Goal: Information Seeking & Learning: Learn about a topic

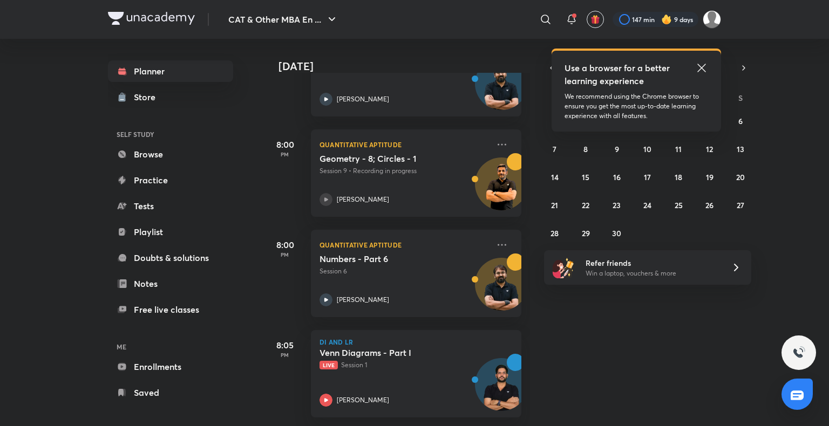
scroll to position [486, 0]
click at [334, 394] on div "[PERSON_NAME]" at bounding box center [405, 400] width 170 height 13
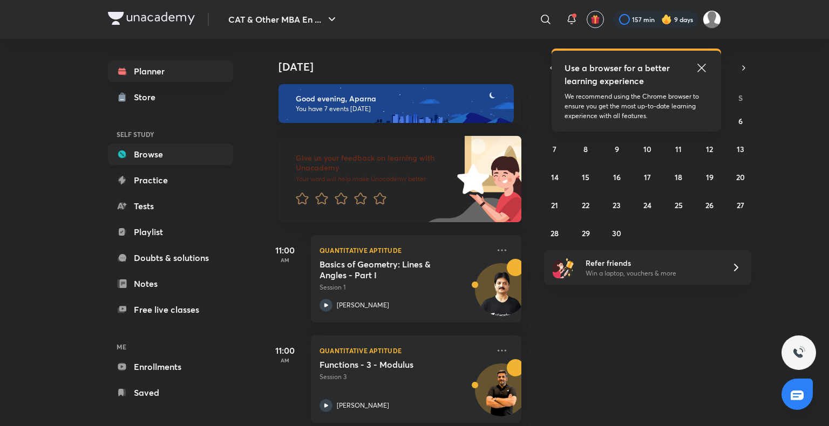
click at [179, 152] on link "Browse" at bounding box center [170, 155] width 125 height 22
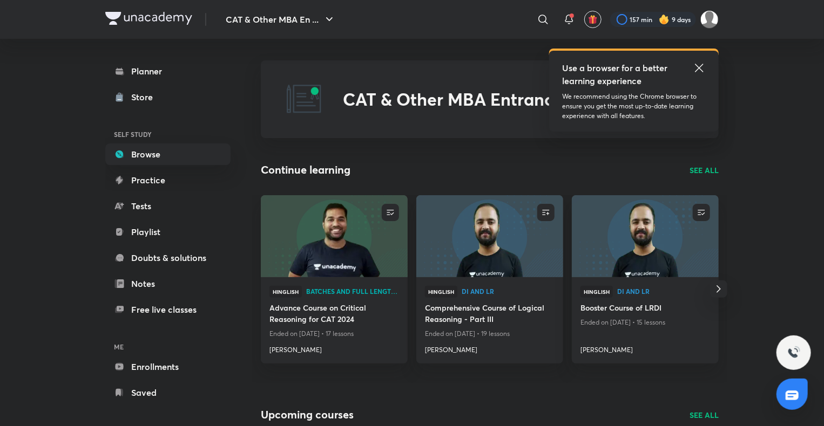
click at [699, 67] on icon at bounding box center [699, 68] width 8 height 8
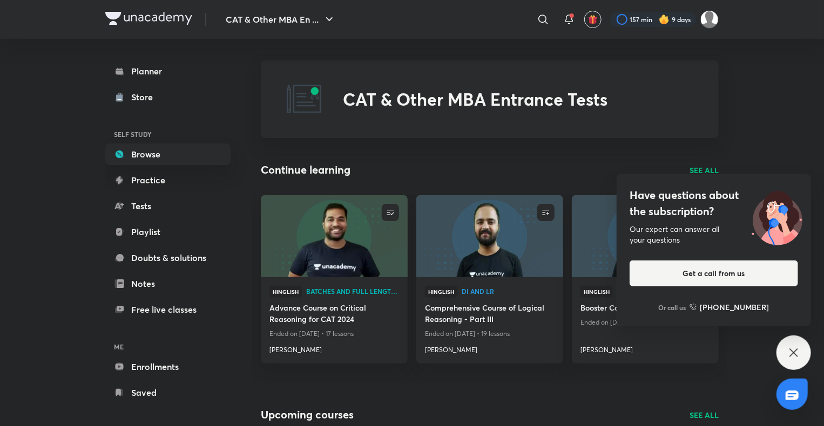
click at [799, 357] on icon at bounding box center [793, 353] width 13 height 13
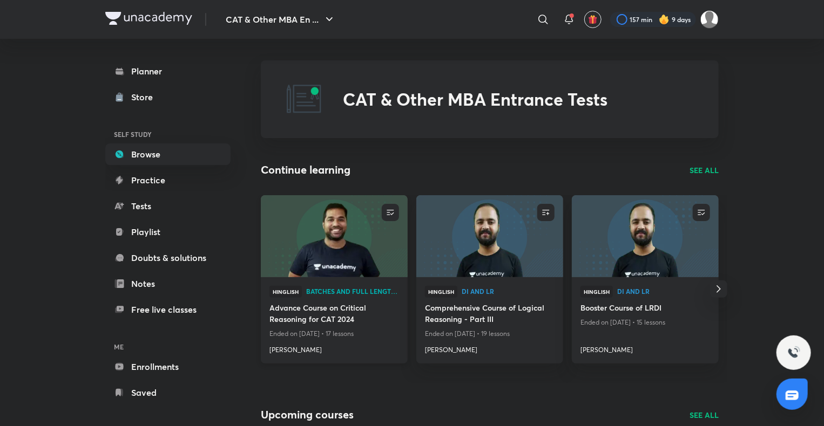
click at [295, 252] on img at bounding box center [334, 236] width 150 height 84
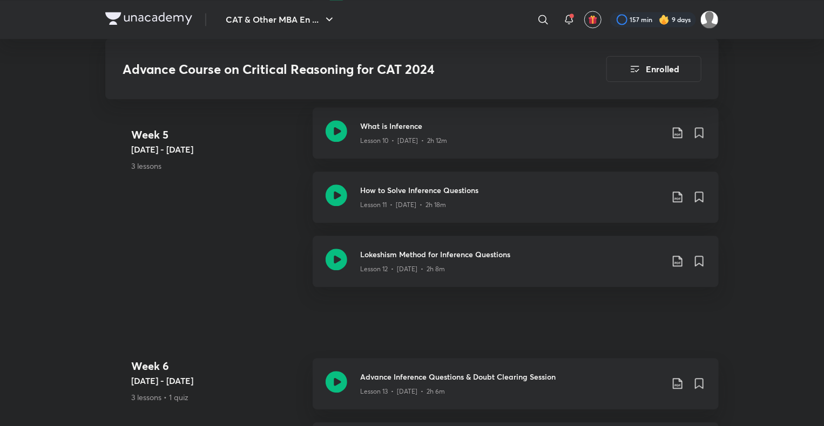
scroll to position [1253, 0]
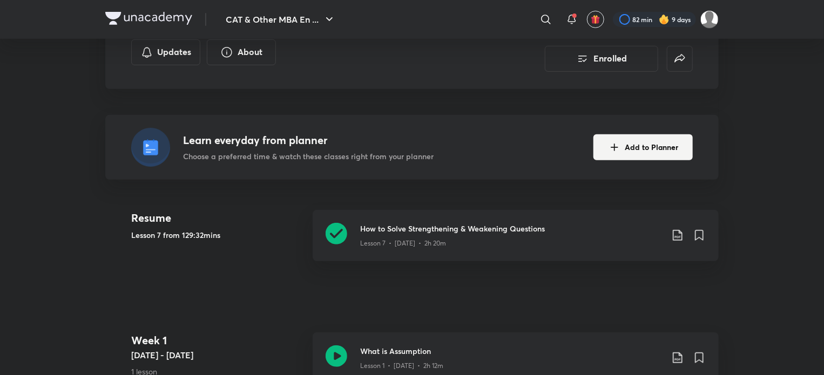
scroll to position [242, 0]
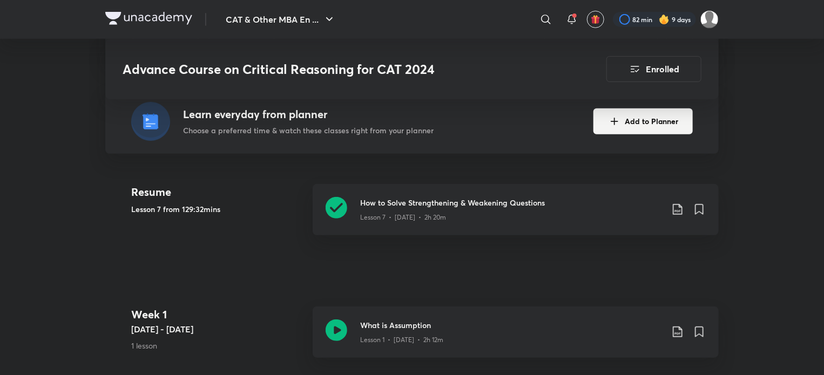
click at [484, 236] on link "How to Solve Strengthening & Weakening Questions Lesson 7 • Jun 21 • 2h 20m" at bounding box center [516, 216] width 406 height 64
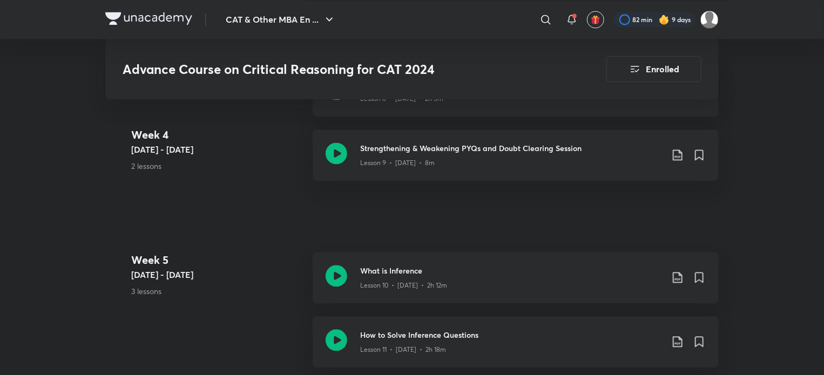
scroll to position [1108, 0]
click at [337, 276] on icon at bounding box center [337, 276] width 22 height 22
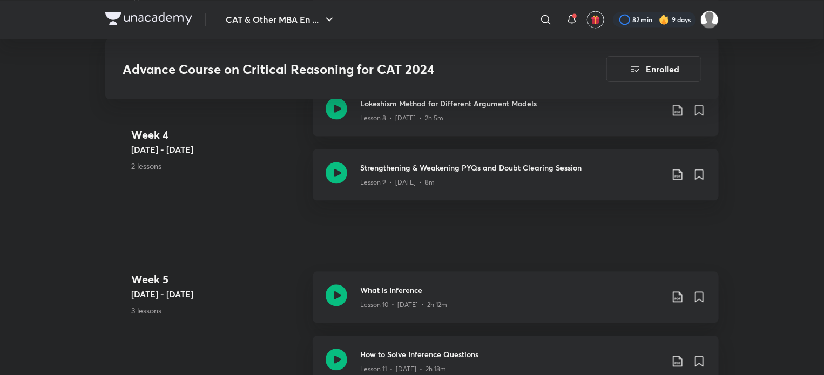
scroll to position [1135, 0]
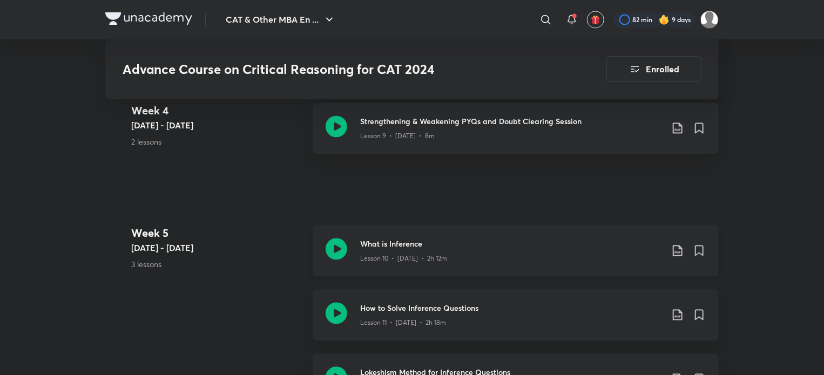
click at [334, 245] on icon at bounding box center [337, 249] width 22 height 22
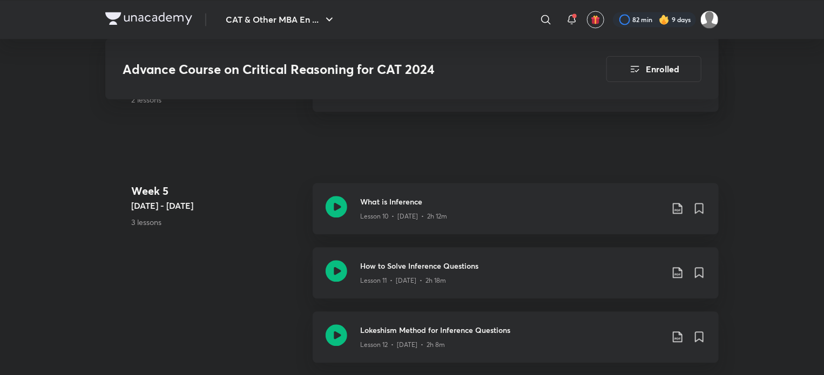
scroll to position [1177, 0]
click at [337, 267] on icon at bounding box center [337, 271] width 22 height 22
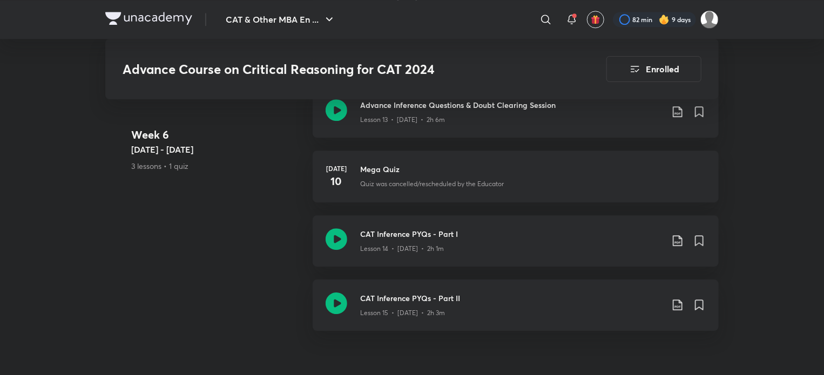
scroll to position [1524, 0]
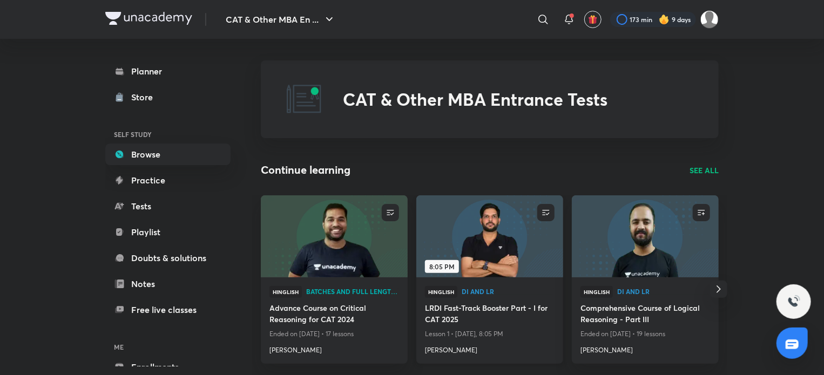
click at [495, 253] on img at bounding box center [490, 236] width 150 height 84
click at [434, 209] on img at bounding box center [490, 236] width 150 height 84
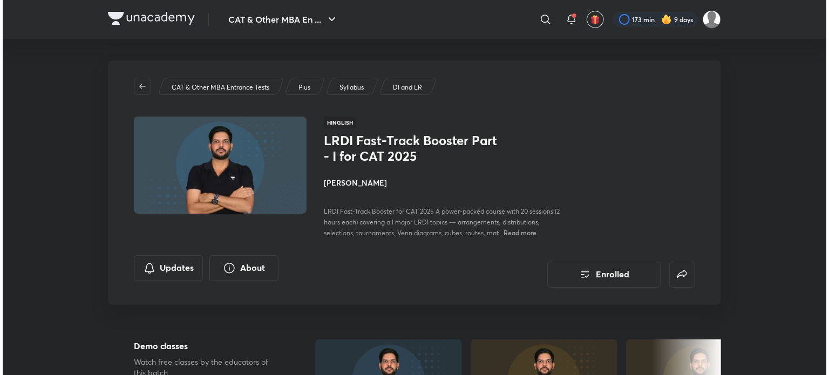
scroll to position [54, 0]
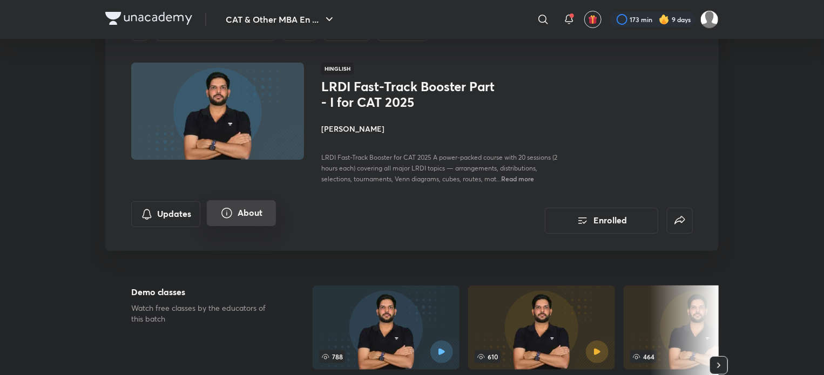
click at [231, 214] on icon "About" at bounding box center [226, 213] width 11 height 11
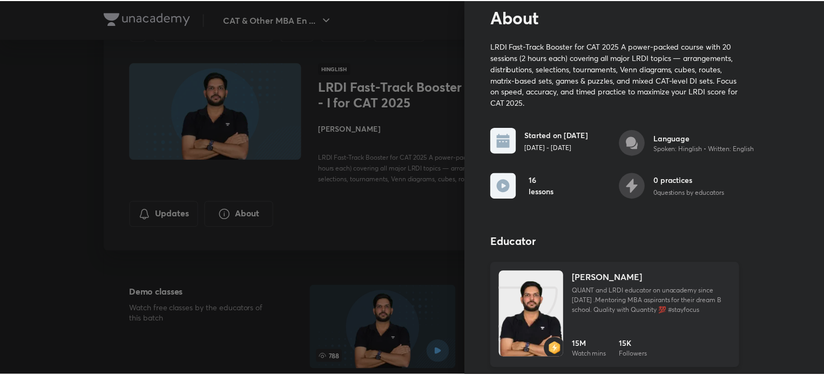
scroll to position [38, 0]
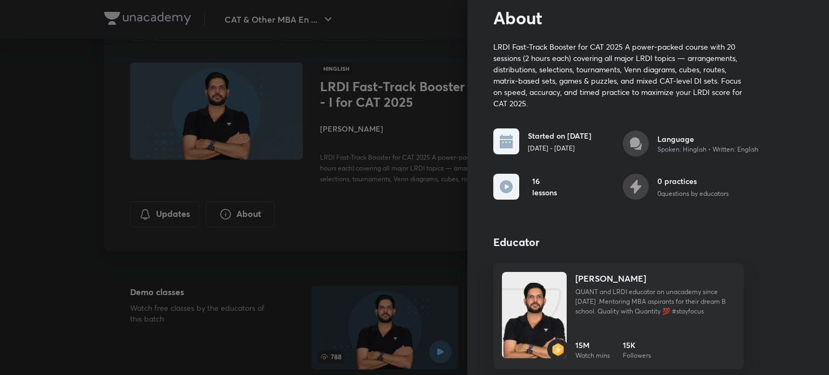
click at [397, 224] on div at bounding box center [414, 187] width 829 height 375
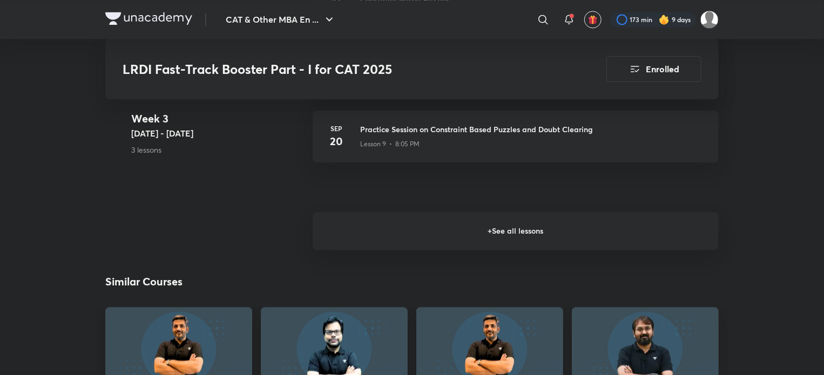
scroll to position [1202, 0]
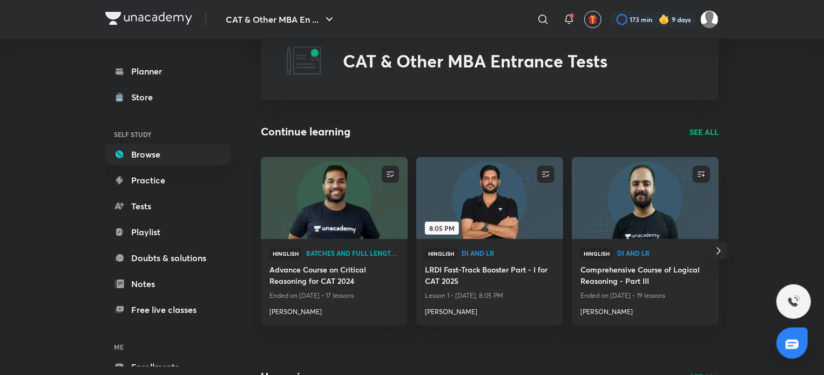
scroll to position [39, 0]
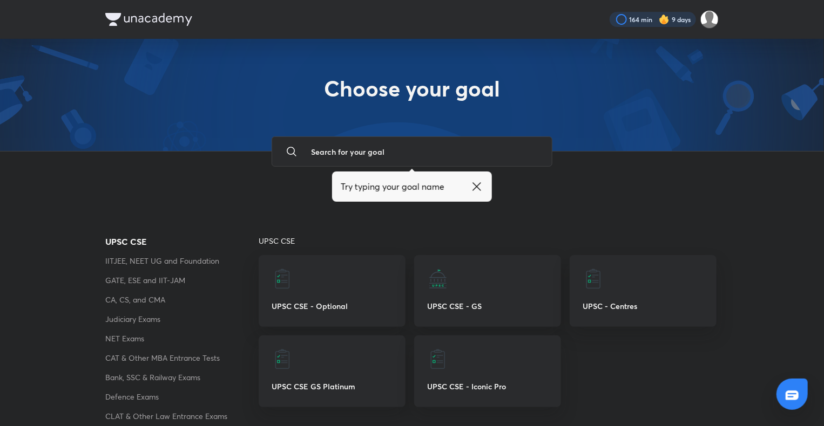
click at [670, 24] on div at bounding box center [652, 19] width 86 height 15
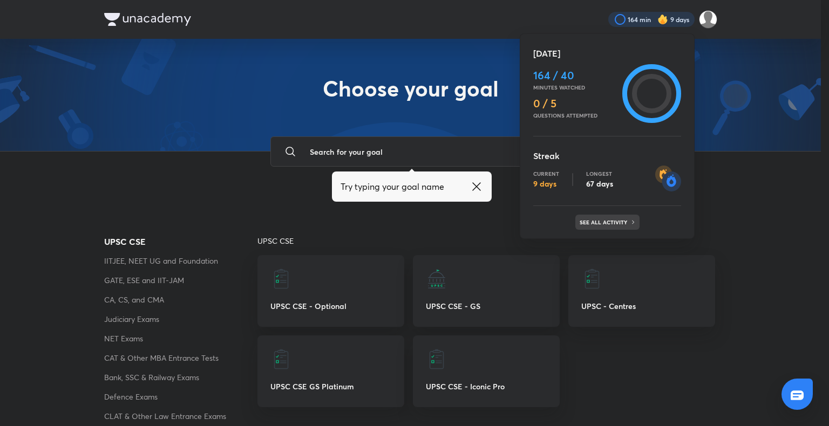
click at [594, 225] on p "See all activity" at bounding box center [605, 222] width 50 height 6
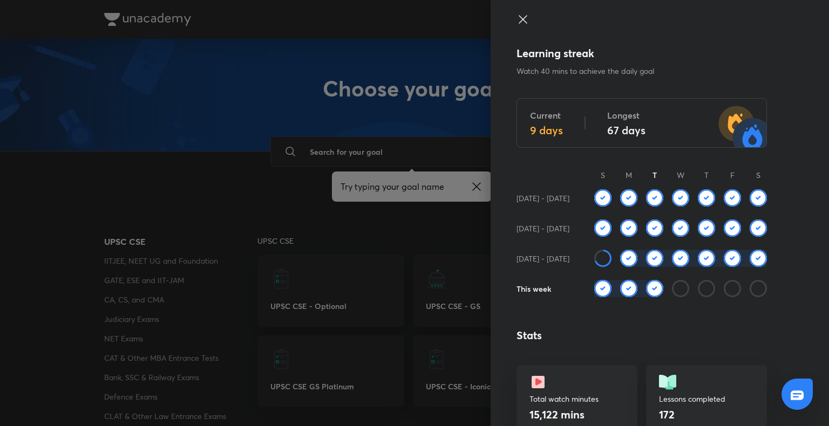
click at [369, 254] on div at bounding box center [414, 213] width 829 height 426
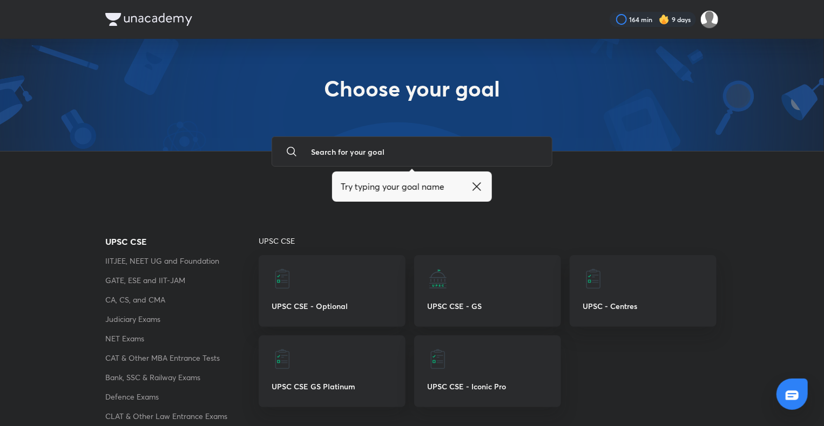
click at [119, 10] on nav "164 min 9 days" at bounding box center [411, 19] width 613 height 39
click at [117, 16] on img at bounding box center [148, 19] width 87 height 13
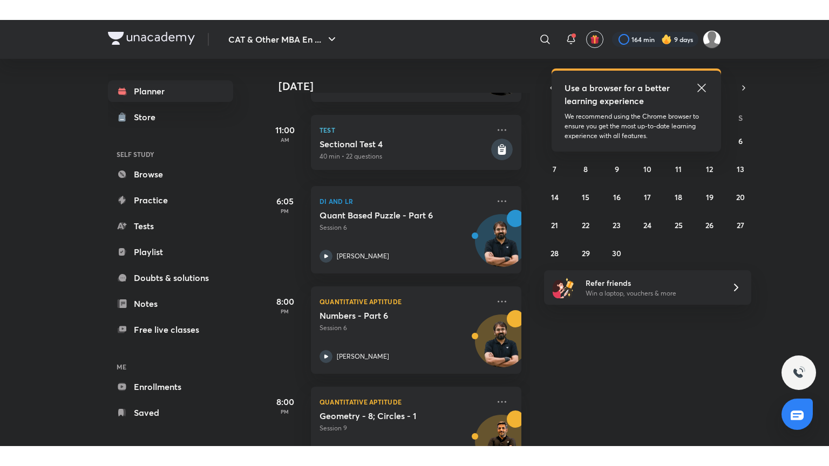
scroll to position [486, 0]
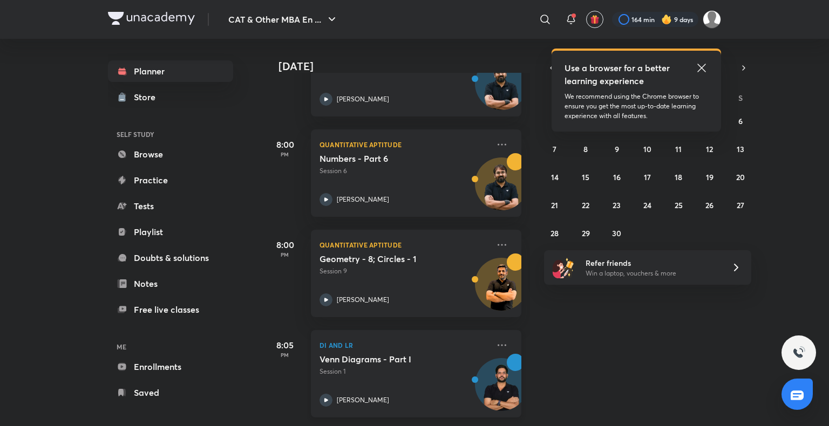
click at [323, 394] on icon at bounding box center [326, 400] width 13 height 13
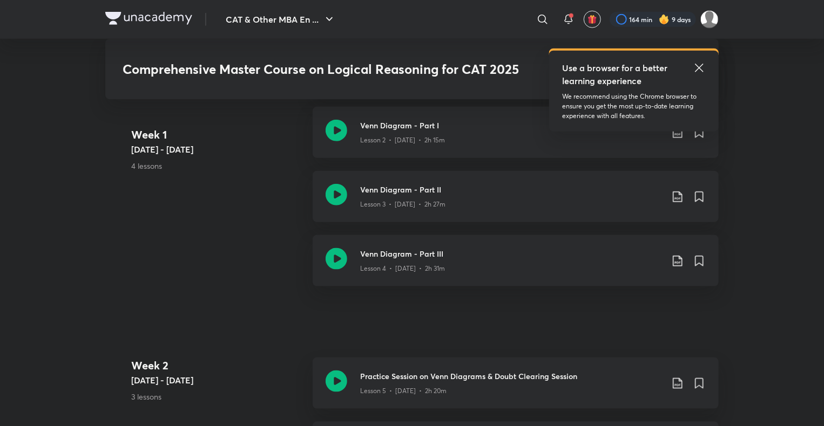
scroll to position [539, 0]
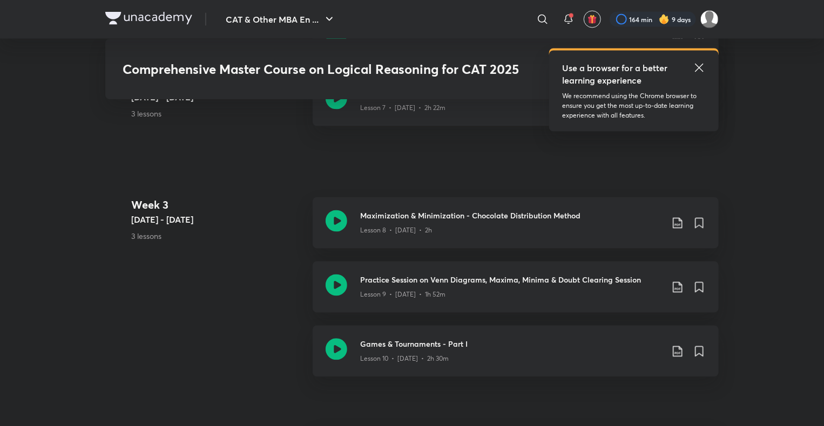
scroll to position [952, 0]
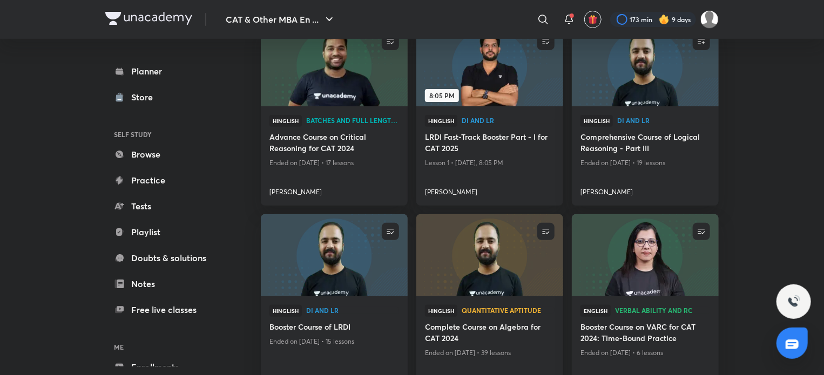
click at [524, 278] on img at bounding box center [490, 256] width 150 height 84
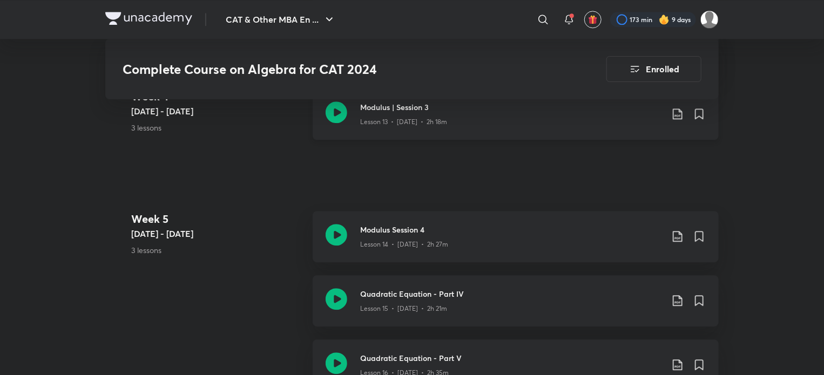
scroll to position [1410, 0]
click at [341, 235] on icon at bounding box center [337, 235] width 22 height 22
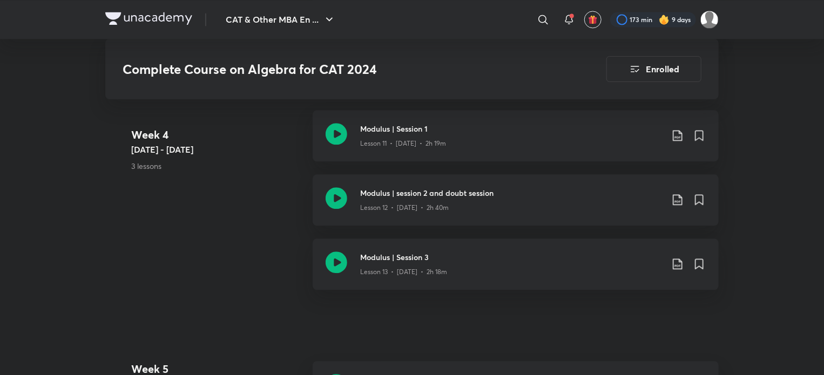
scroll to position [1260, 0]
click at [336, 269] on icon at bounding box center [337, 262] width 22 height 22
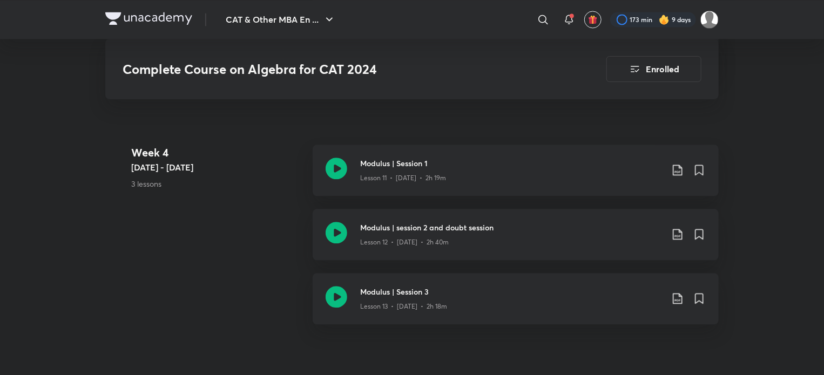
scroll to position [1226, 0]
click at [342, 231] on icon at bounding box center [337, 232] width 22 height 22
click at [338, 223] on icon at bounding box center [337, 234] width 22 height 22
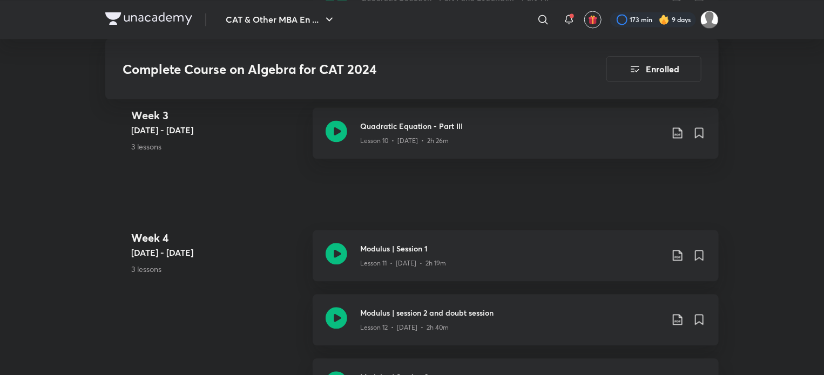
scroll to position [1218, 0]
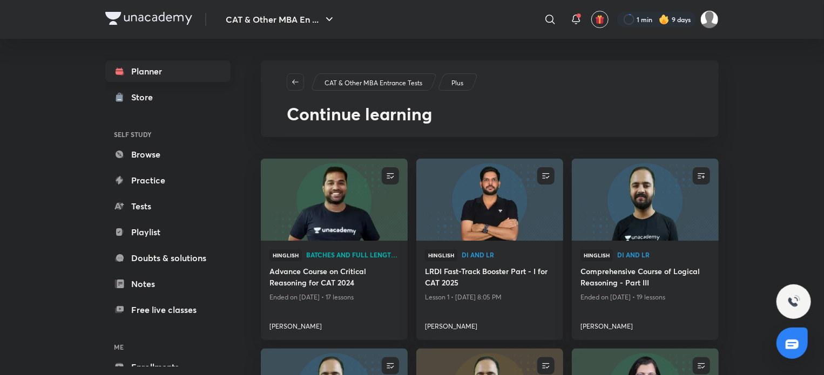
click at [182, 73] on link "Planner" at bounding box center [167, 71] width 125 height 22
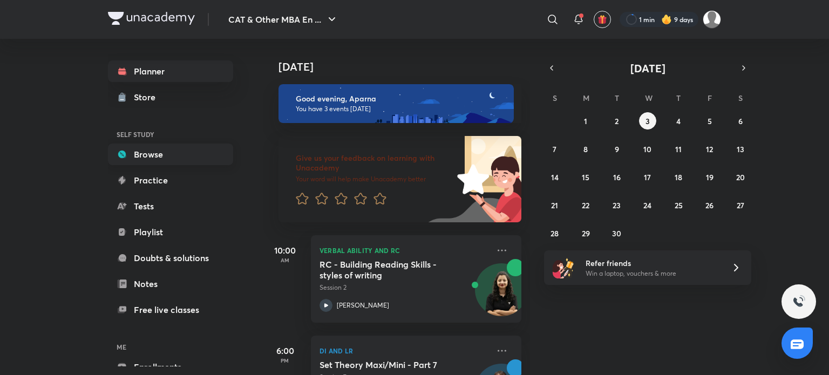
click at [168, 146] on link "Browse" at bounding box center [170, 155] width 125 height 22
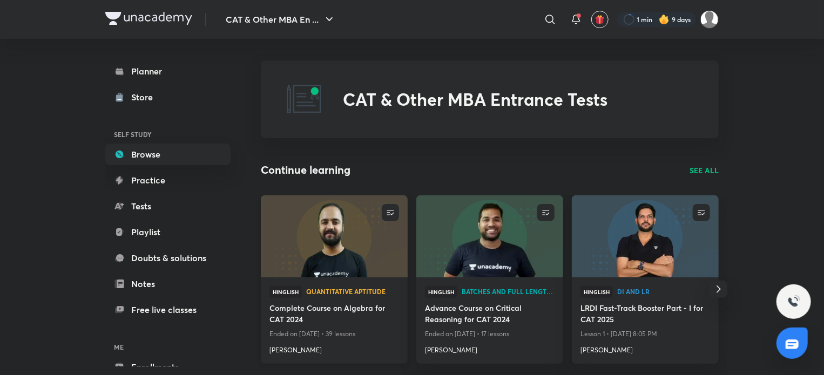
click at [363, 278] on div "Hinglish Quantitative Aptitude Complete Course on Algebra for CAT 2024 Ended on…" at bounding box center [334, 320] width 147 height 86
click at [369, 267] on img at bounding box center [334, 236] width 150 height 84
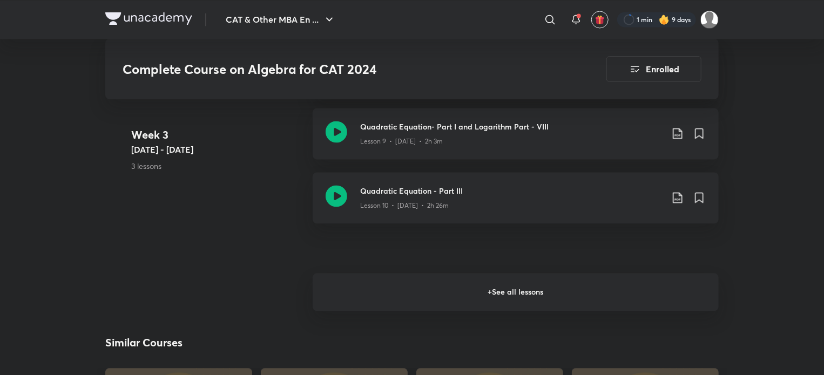
scroll to position [1075, 0]
click at [503, 287] on h6 "+ See all lessons" at bounding box center [516, 292] width 406 height 38
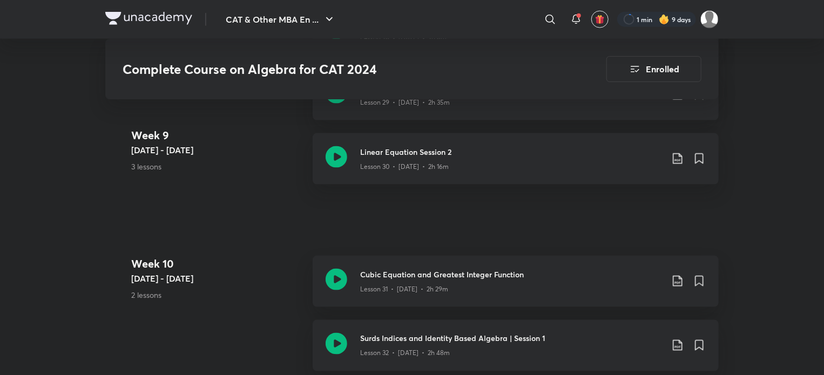
scroll to position [2626, 0]
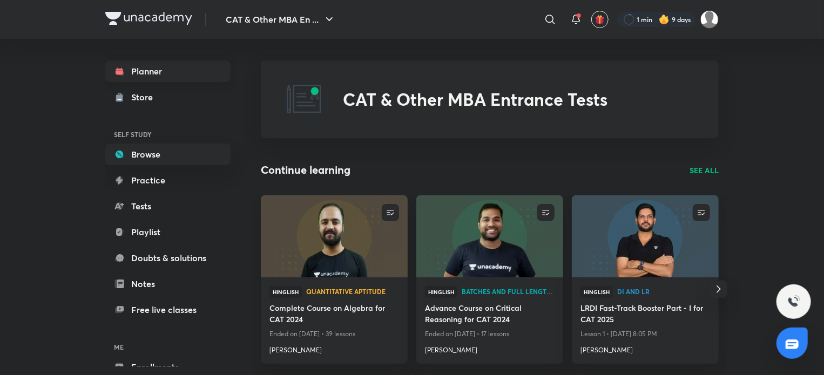
click at [147, 64] on link "Planner" at bounding box center [167, 71] width 125 height 22
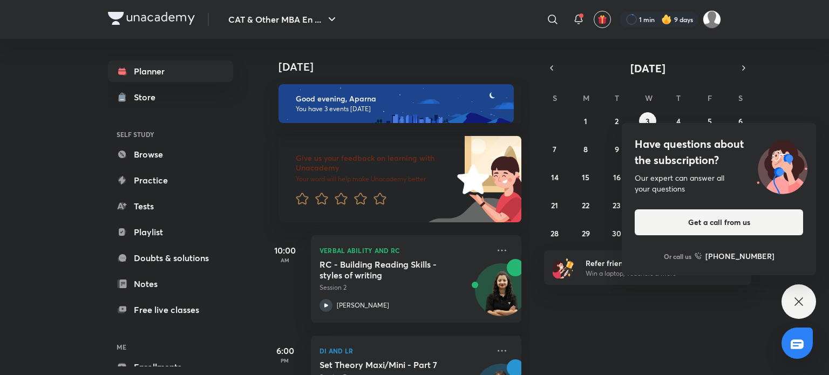
click at [791, 301] on div "Have questions about the subscription? Our expert can answer all your questions…" at bounding box center [799, 301] width 35 height 35
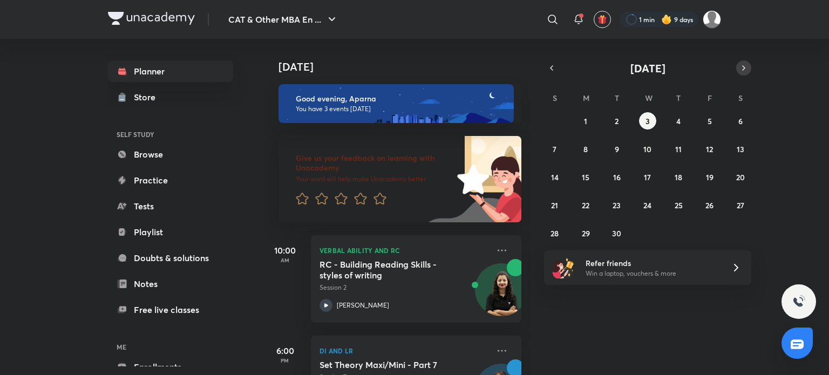
click at [748, 71] on icon "button" at bounding box center [744, 68] width 9 height 10
click at [557, 66] on button "button" at bounding box center [551, 67] width 15 height 15
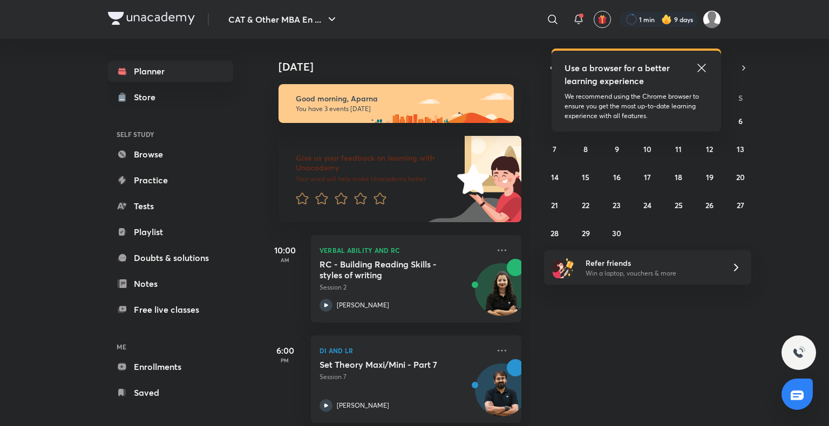
click at [707, 66] on icon at bounding box center [701, 68] width 13 height 13
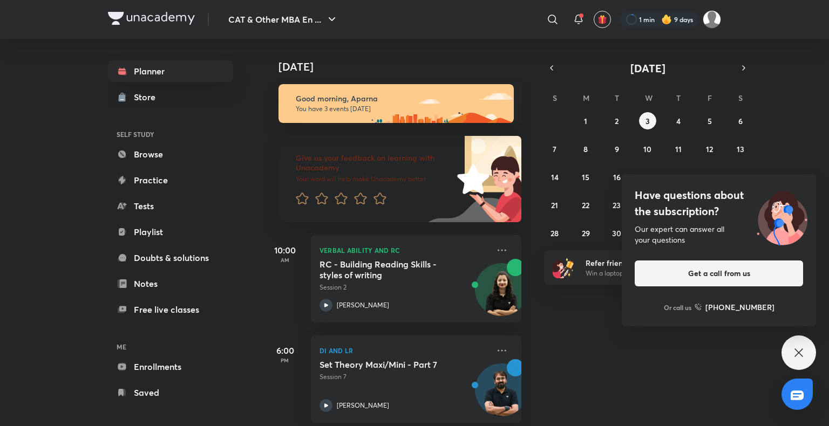
click at [797, 353] on icon at bounding box center [798, 353] width 13 height 13
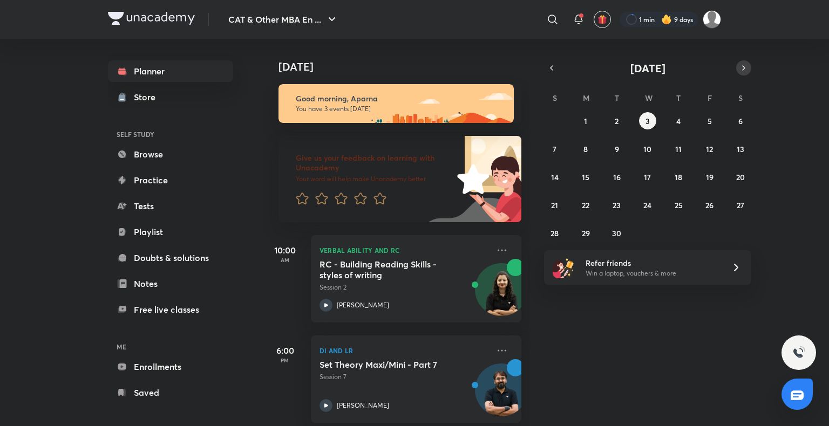
click at [741, 70] on icon "button" at bounding box center [744, 68] width 9 height 10
click at [738, 67] on button "button" at bounding box center [743, 67] width 15 height 15
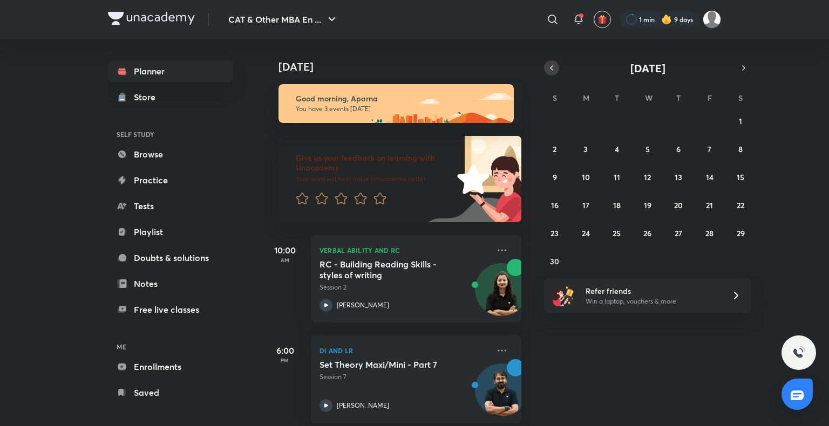
click at [552, 64] on icon "button" at bounding box center [551, 68] width 9 height 10
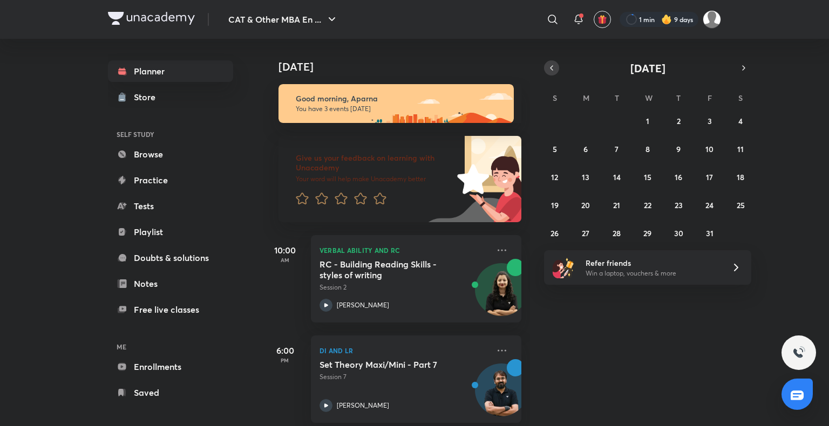
click at [552, 64] on icon "button" at bounding box center [551, 68] width 9 height 10
click at [742, 69] on icon "button" at bounding box center [744, 68] width 9 height 10
click at [615, 74] on div "[DATE]" at bounding box center [647, 67] width 207 height 15
click at [551, 72] on icon "button" at bounding box center [551, 68] width 9 height 10
click at [741, 72] on icon "button" at bounding box center [744, 68] width 9 height 10
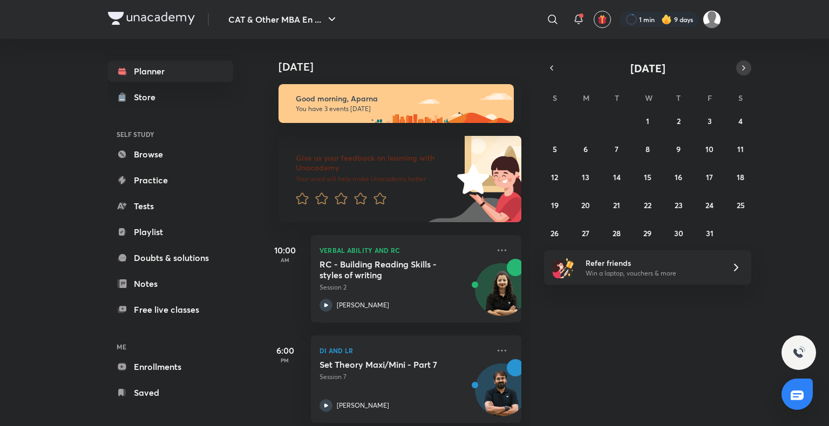
click at [740, 72] on icon "button" at bounding box center [744, 68] width 9 height 10
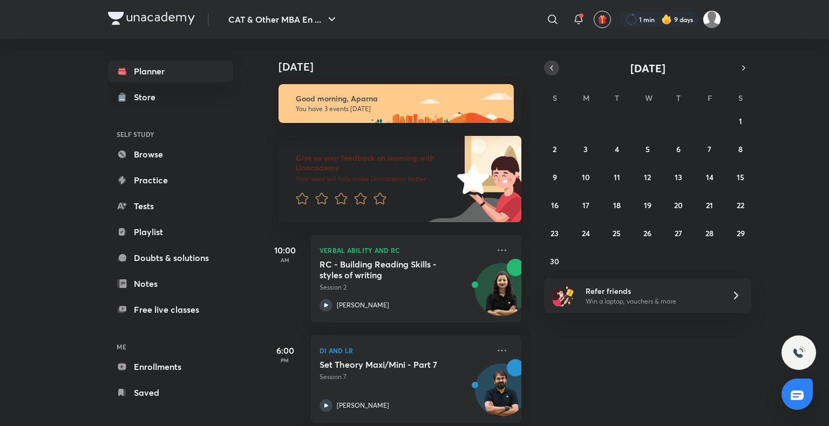
click at [553, 70] on icon "button" at bounding box center [551, 68] width 9 height 10
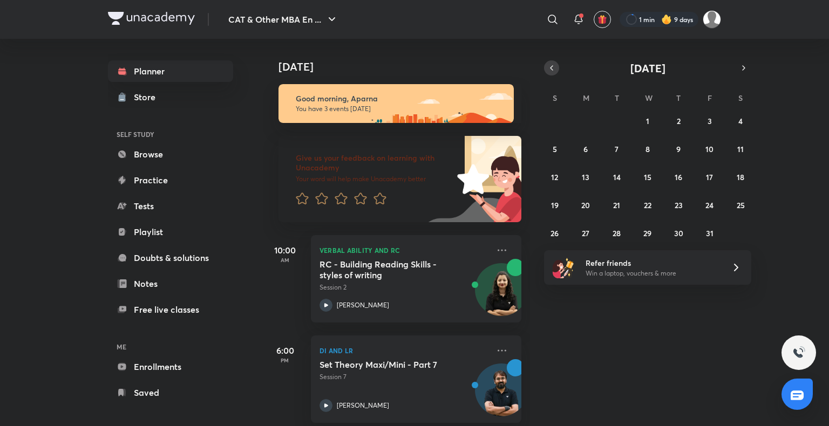
click at [546, 66] on button "button" at bounding box center [551, 67] width 15 height 15
click at [546, 69] on button "button" at bounding box center [551, 67] width 15 height 15
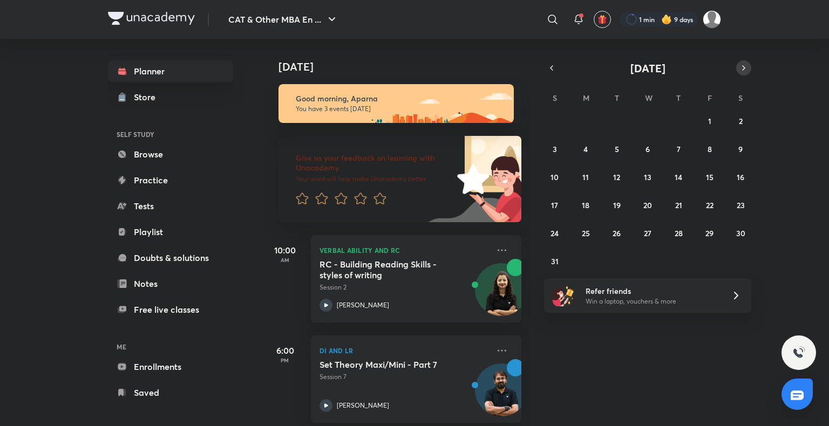
click at [738, 70] on button "button" at bounding box center [743, 67] width 15 height 15
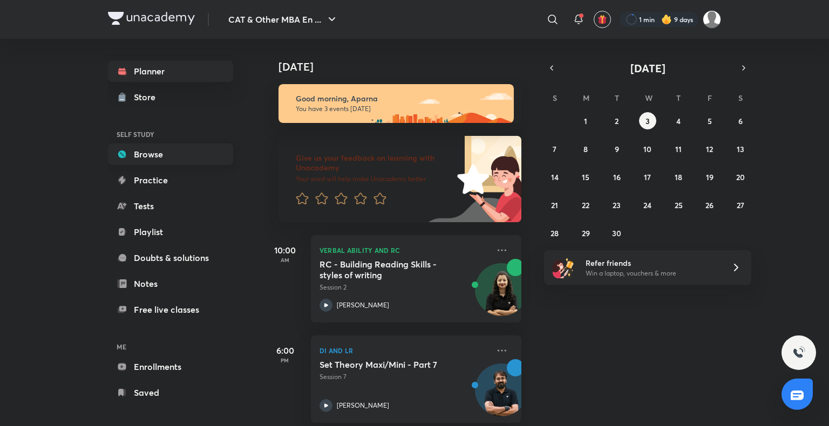
click at [157, 153] on link "Browse" at bounding box center [170, 155] width 125 height 22
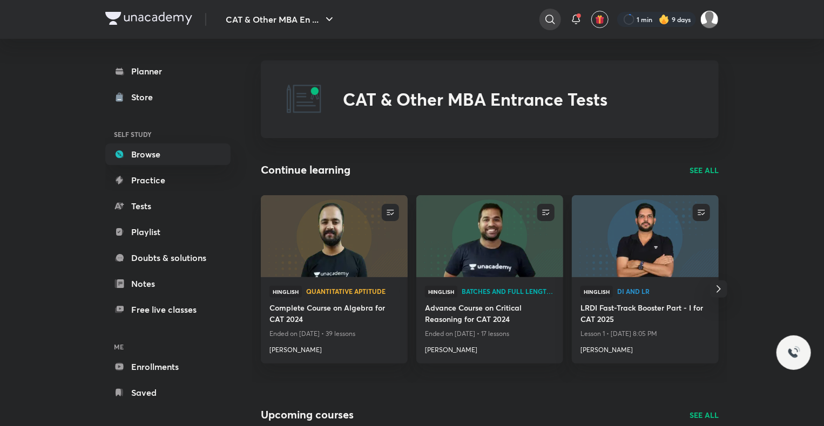
click at [547, 18] on icon at bounding box center [550, 19] width 13 height 13
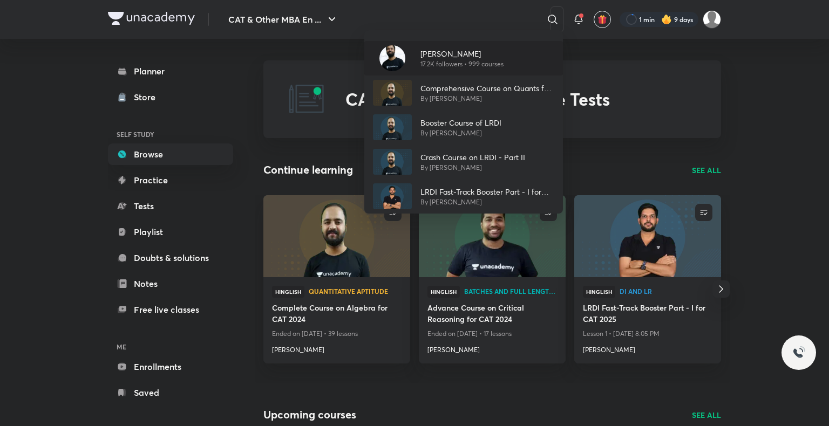
click at [445, 59] on p "17.2K followers • 999 courses" at bounding box center [462, 64] width 83 height 10
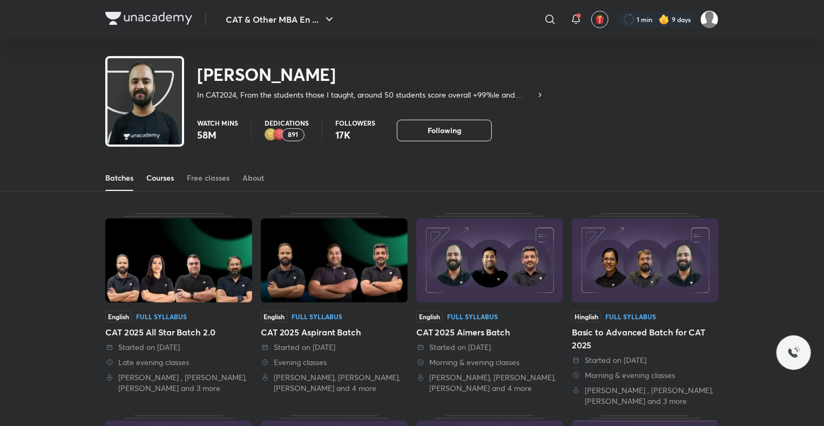
click at [168, 179] on div "Courses" at bounding box center [160, 178] width 28 height 11
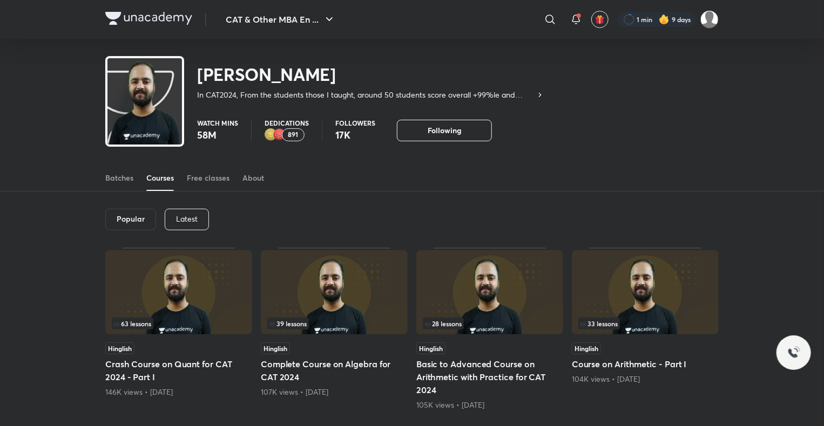
click at [192, 226] on div "Latest" at bounding box center [187, 220] width 44 height 22
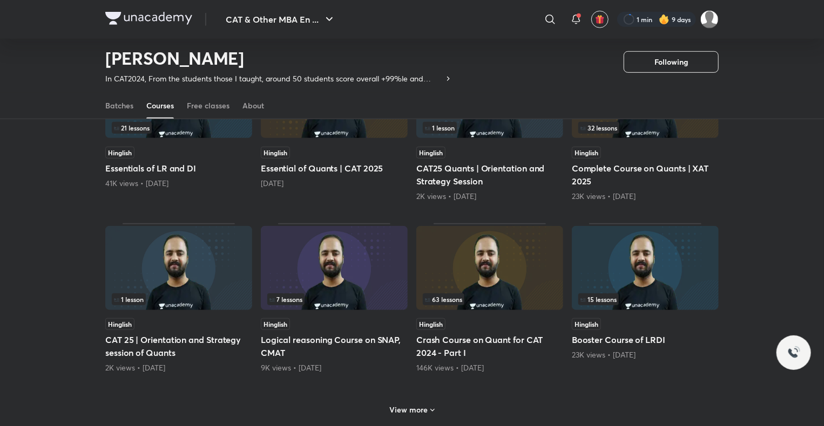
scroll to position [399, 0]
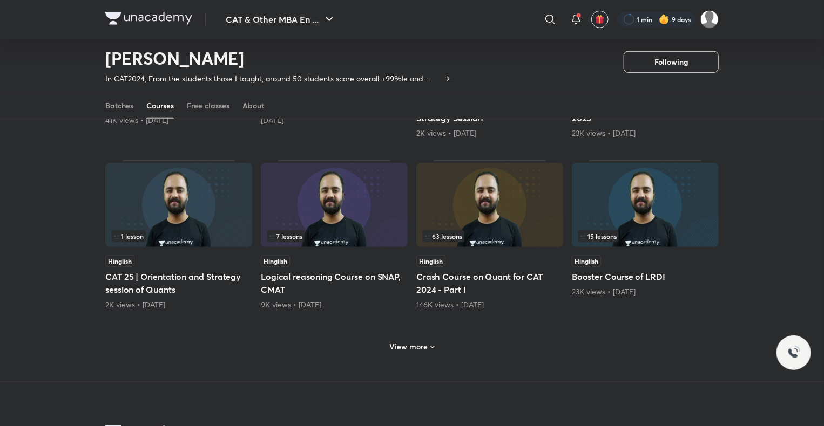
click at [433, 341] on div "View more" at bounding box center [411, 346] width 53 height 17
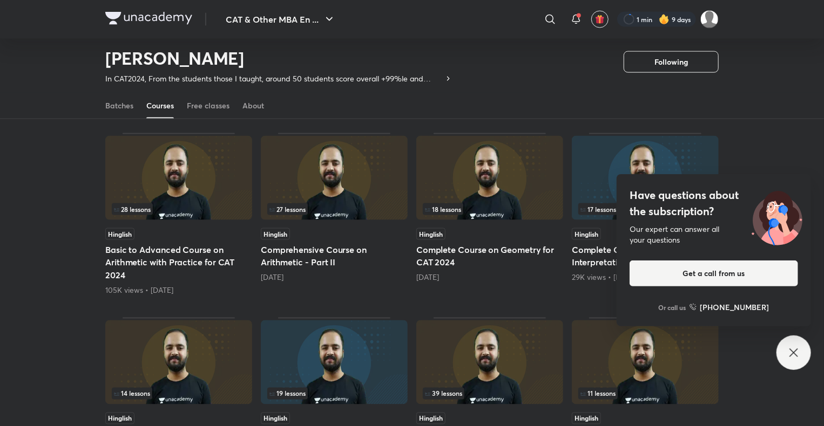
scroll to position [774, 0]
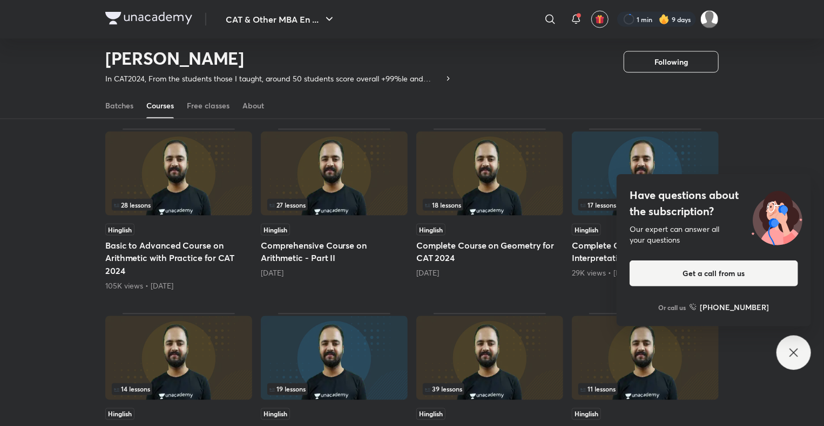
click at [789, 350] on icon at bounding box center [793, 353] width 13 height 13
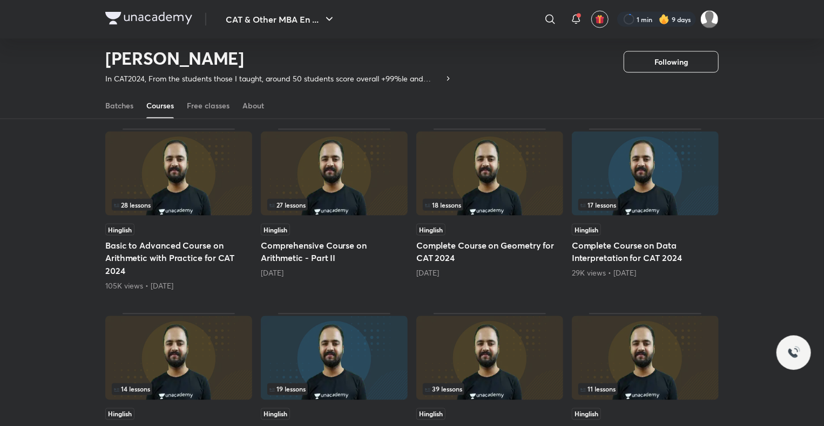
click at [498, 150] on img at bounding box center [489, 174] width 147 height 84
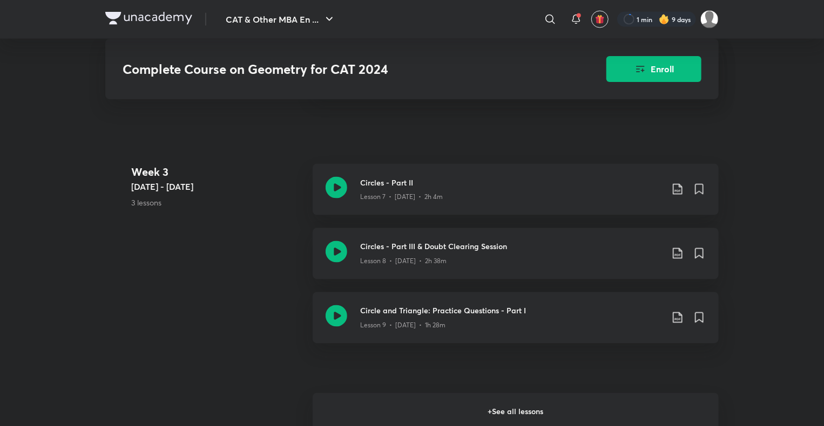
scroll to position [876, 0]
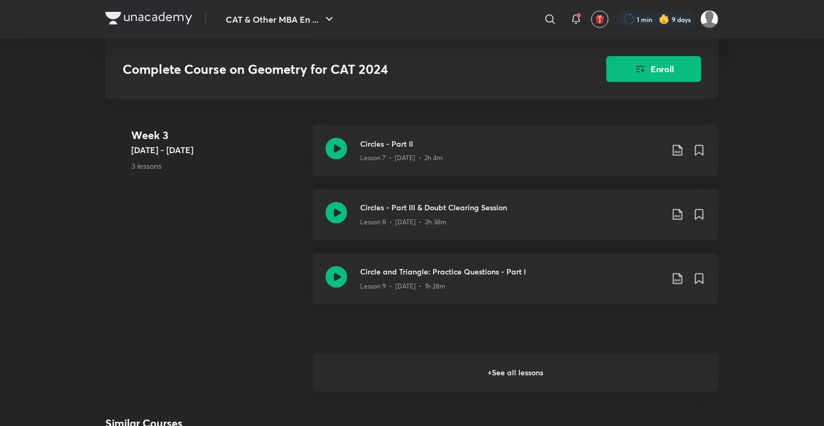
click at [528, 362] on h6 "+ See all lessons" at bounding box center [516, 374] width 406 height 38
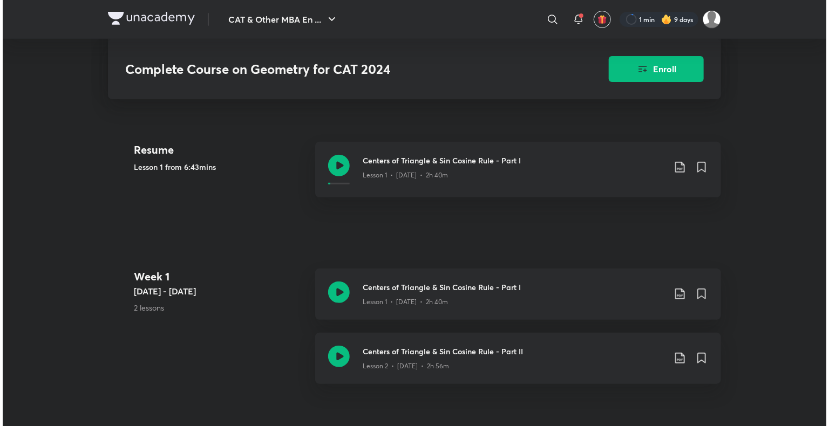
scroll to position [224, 0]
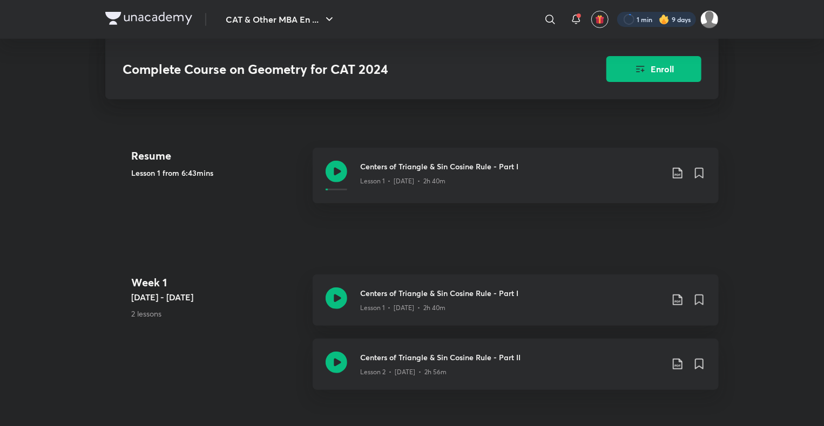
click at [675, 16] on div at bounding box center [656, 19] width 79 height 15
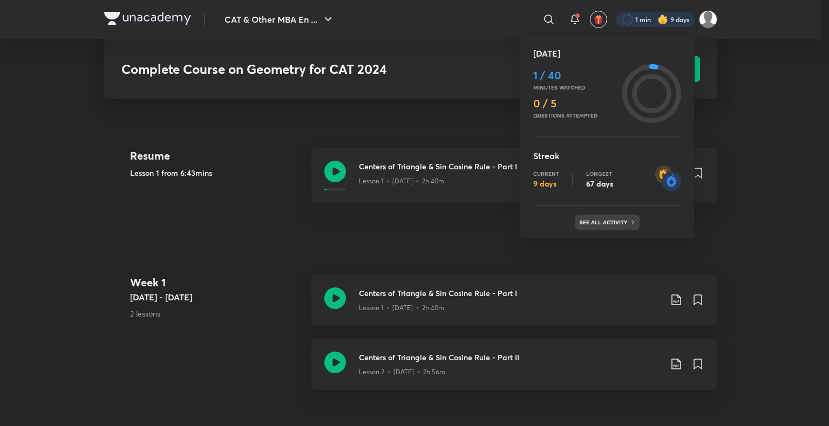
click at [605, 224] on p "See all activity" at bounding box center [605, 222] width 50 height 6
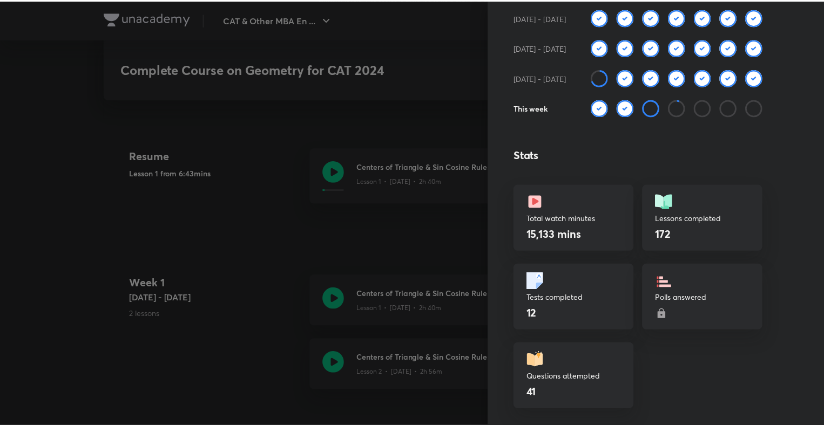
scroll to position [176, 0]
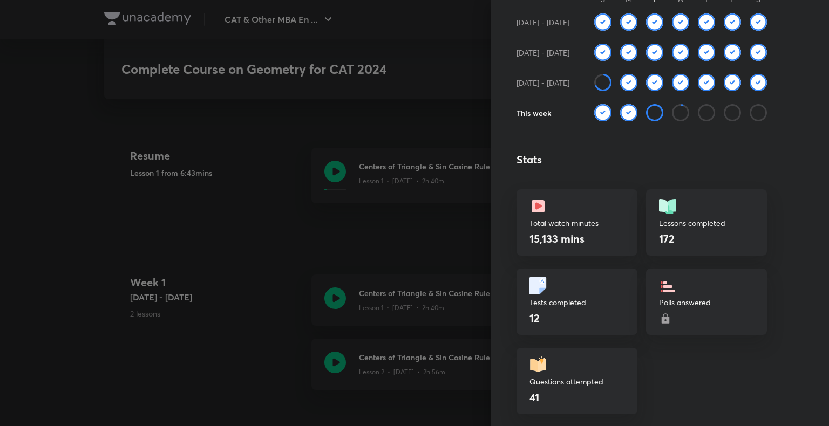
click at [362, 246] on div at bounding box center [414, 213] width 829 height 426
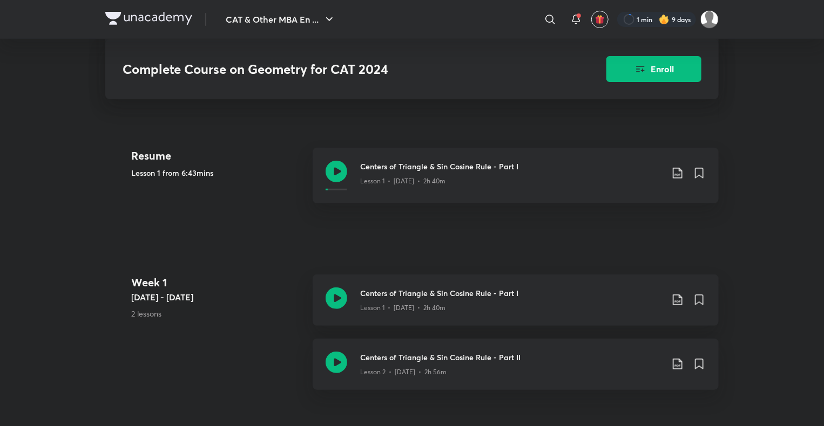
scroll to position [0, 0]
